Goal: Task Accomplishment & Management: Manage account settings

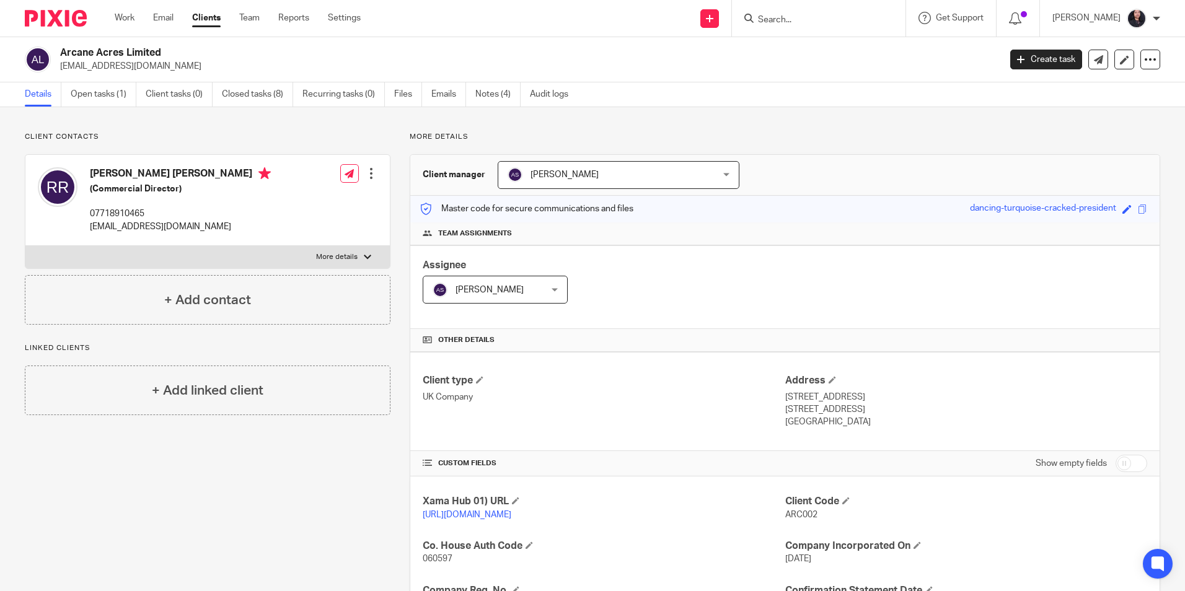
click at [56, 18] on img at bounding box center [56, 18] width 62 height 17
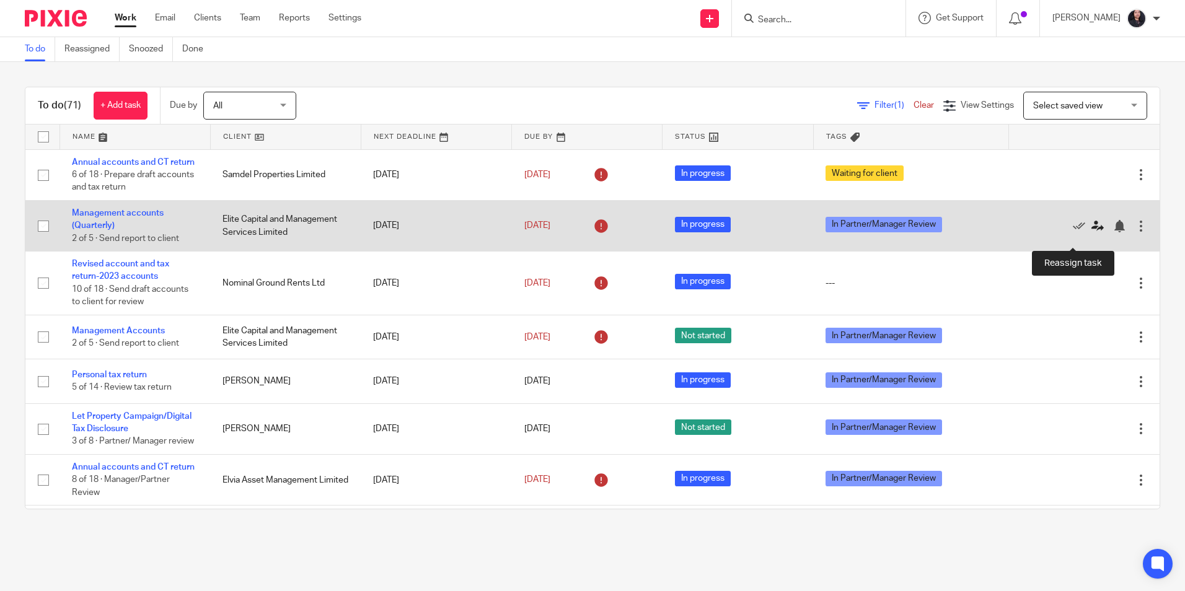
click at [1092, 233] on icon at bounding box center [1098, 226] width 12 height 12
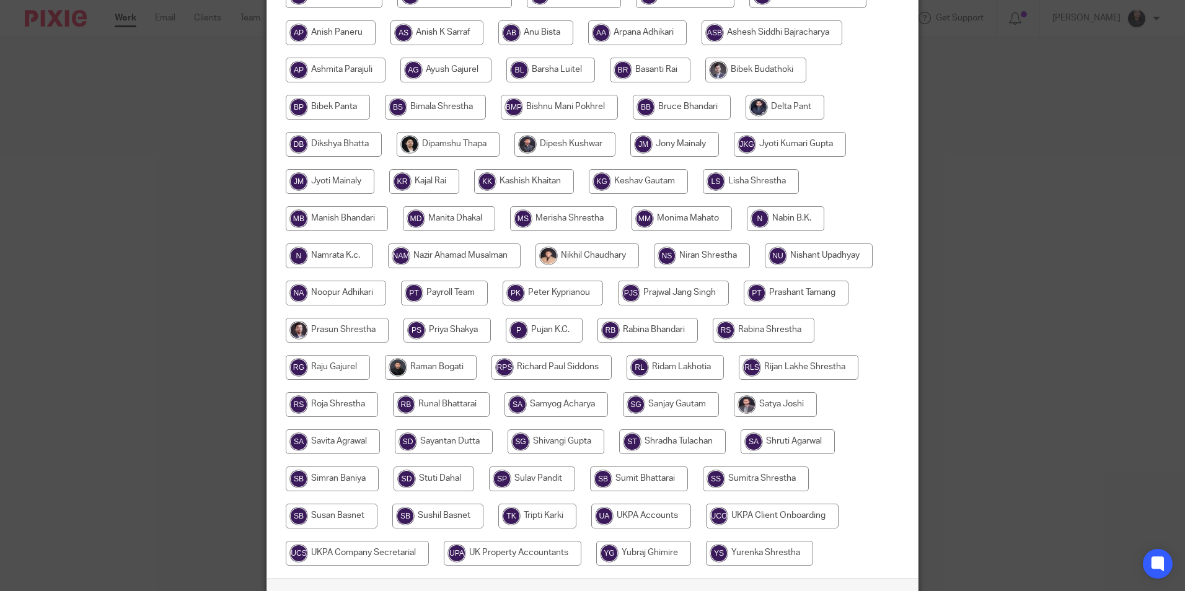
scroll to position [248, 0]
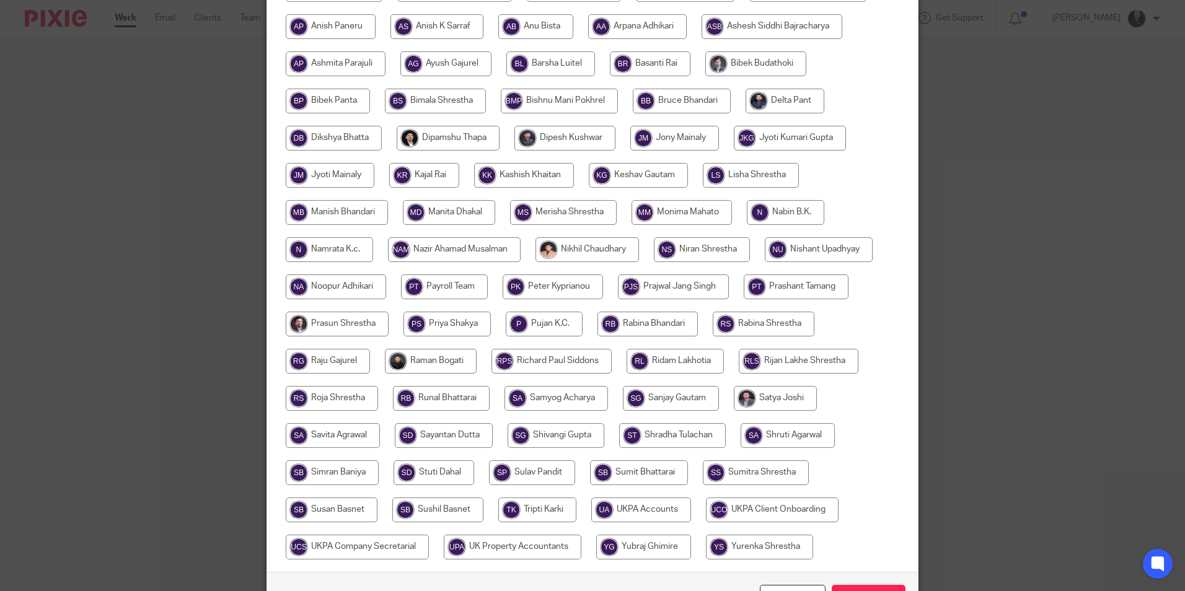
click at [332, 214] on input "radio" at bounding box center [337, 212] width 102 height 25
radio input "true"
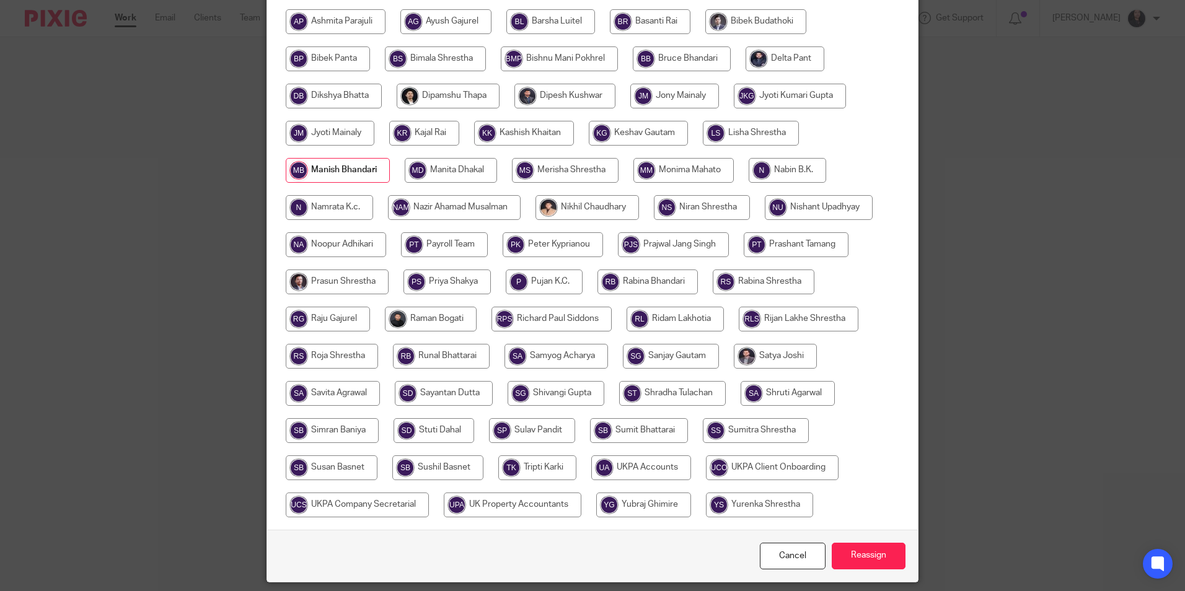
scroll to position [331, 0]
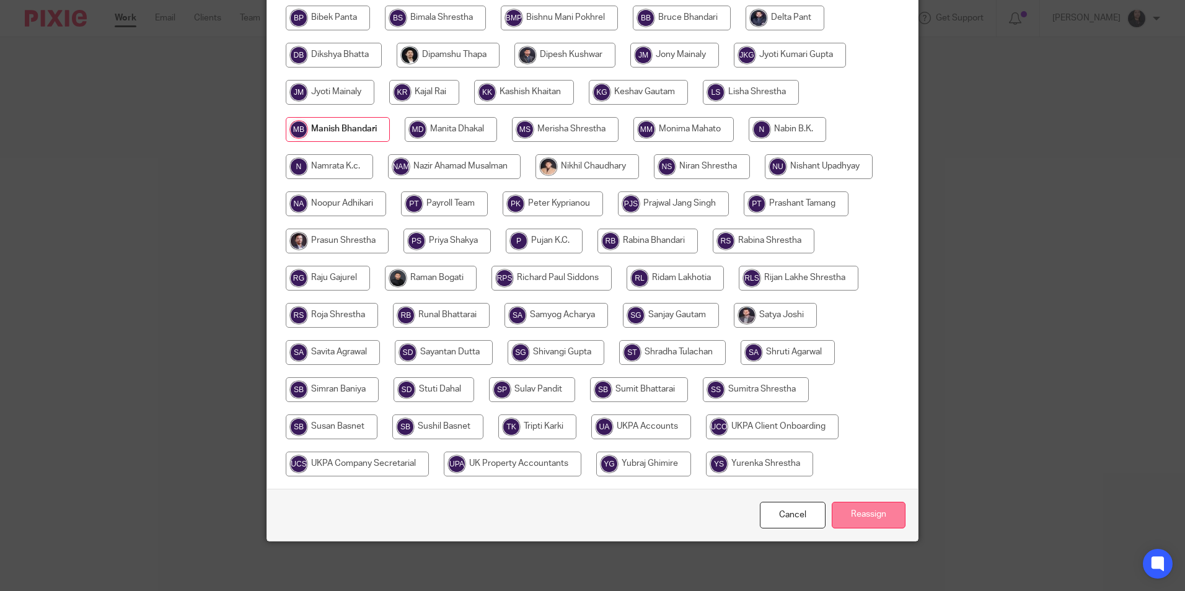
click at [854, 512] on input "Reassign" at bounding box center [869, 515] width 74 height 27
